Goal: Navigation & Orientation: Find specific page/section

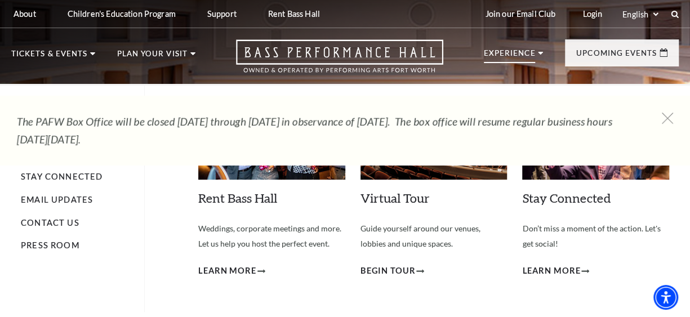
click at [510, 50] on p "Experience" at bounding box center [510, 57] width 52 height 14
click at [538, 52] on icon at bounding box center [540, 53] width 5 height 3
click at [506, 51] on p "Experience" at bounding box center [510, 57] width 52 height 14
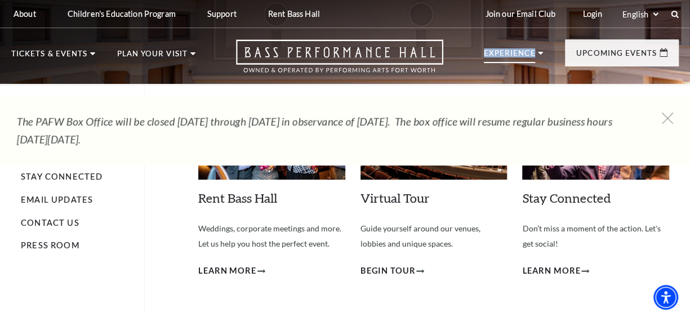
drag, startPoint x: 506, startPoint y: 51, endPoint x: 492, endPoint y: 51, distance: 13.5
click at [492, 51] on p "Experience" at bounding box center [510, 57] width 52 height 14
click at [503, 51] on p "Experience" at bounding box center [510, 57] width 52 height 14
click at [538, 52] on use at bounding box center [540, 53] width 5 height 3
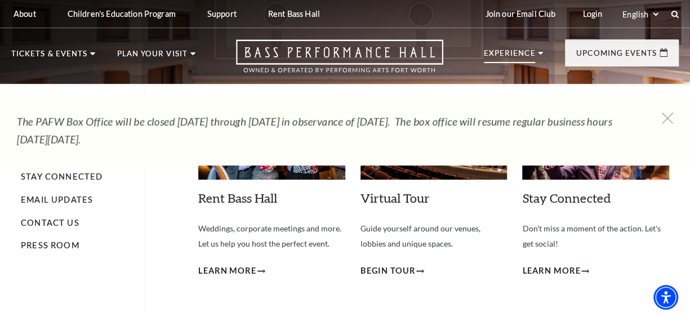
click at [525, 56] on p "Experience" at bounding box center [510, 57] width 52 height 14
click at [73, 174] on link "Stay Connected" at bounding box center [62, 177] width 82 height 10
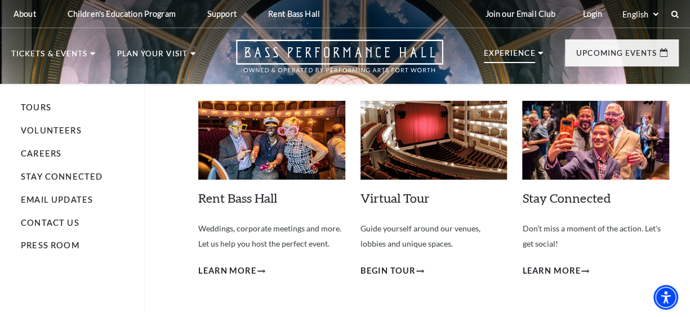
click at [511, 52] on p "Experience" at bounding box center [510, 57] width 52 height 14
click at [60, 130] on link "Volunteers" at bounding box center [51, 131] width 61 height 10
